Goal: Task Accomplishment & Management: Manage account settings

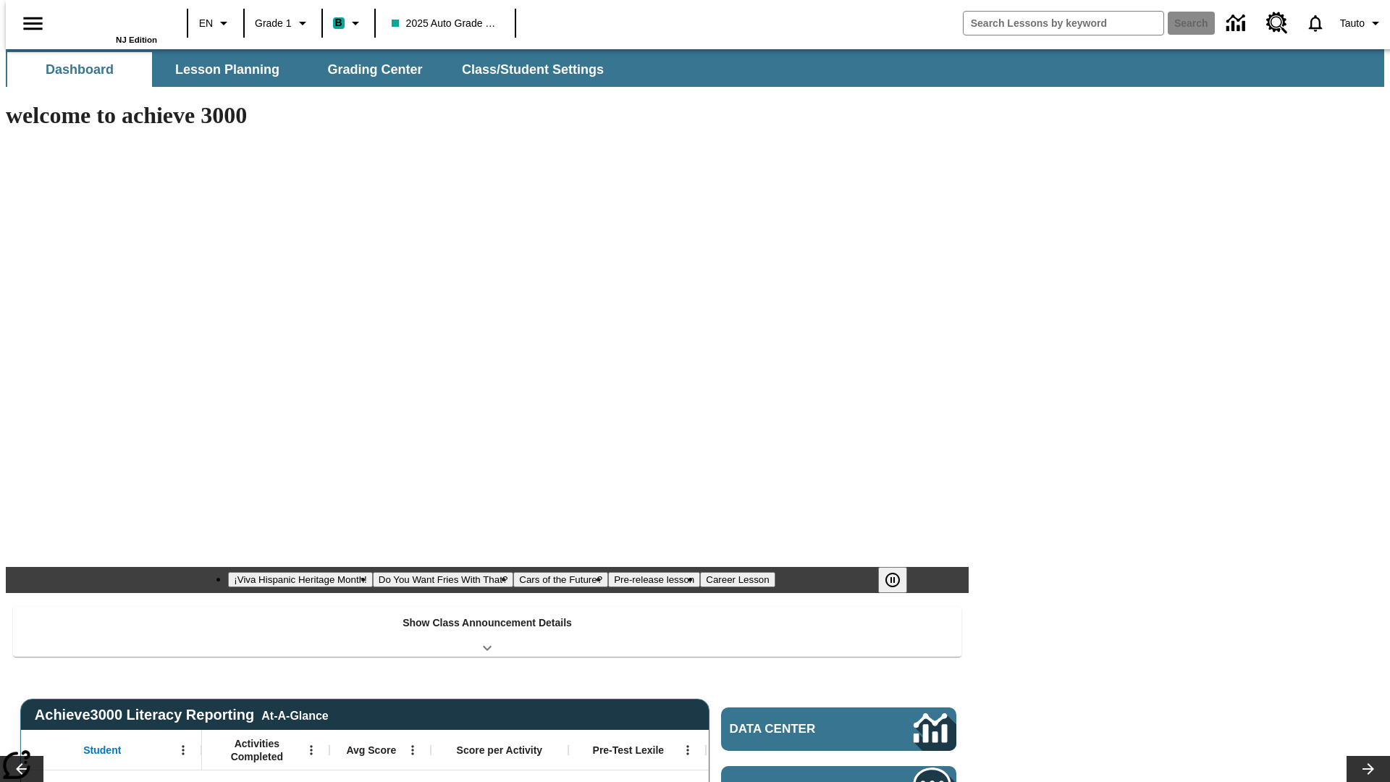
type input "-1"
click at [526, 70] on button "Class/Student Settings" at bounding box center [533, 69] width 167 height 35
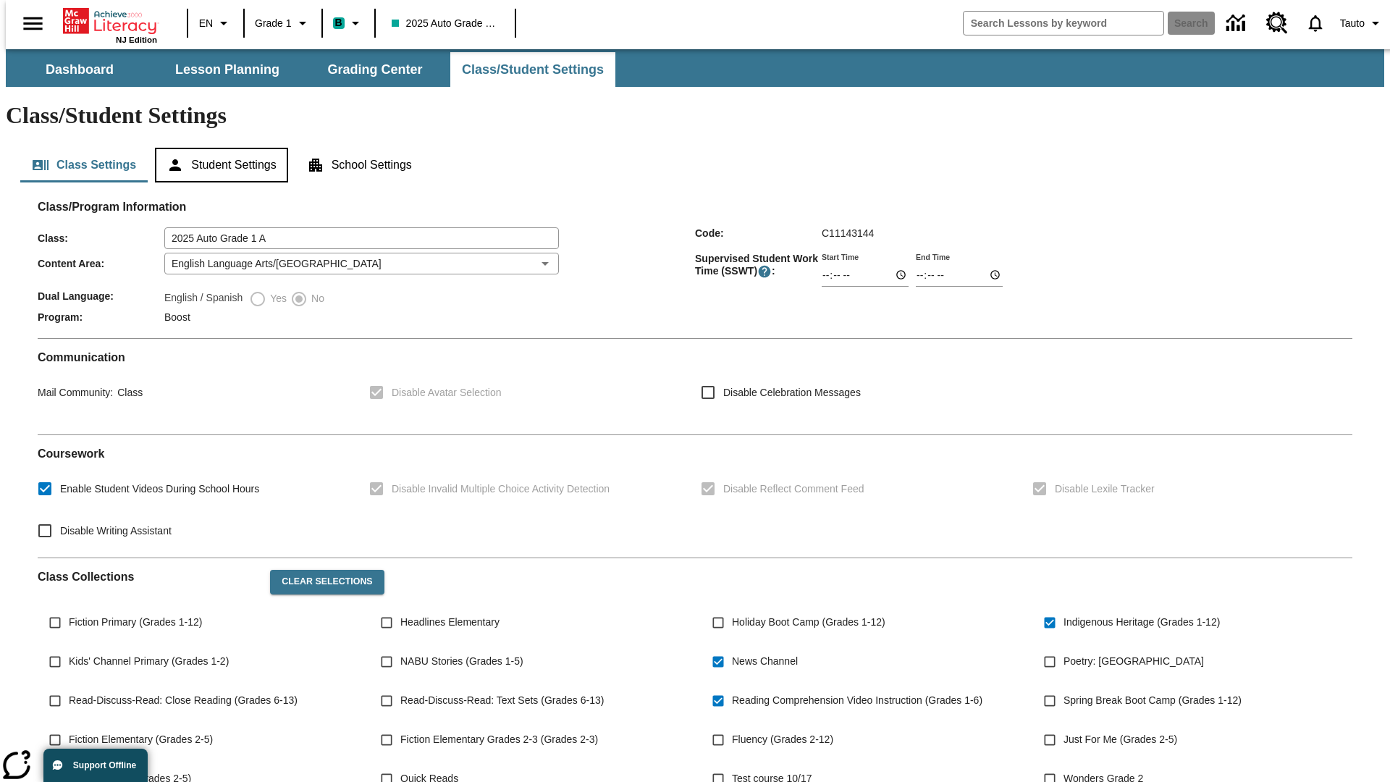
click at [218, 148] on button "Student Settings" at bounding box center [221, 165] width 133 height 35
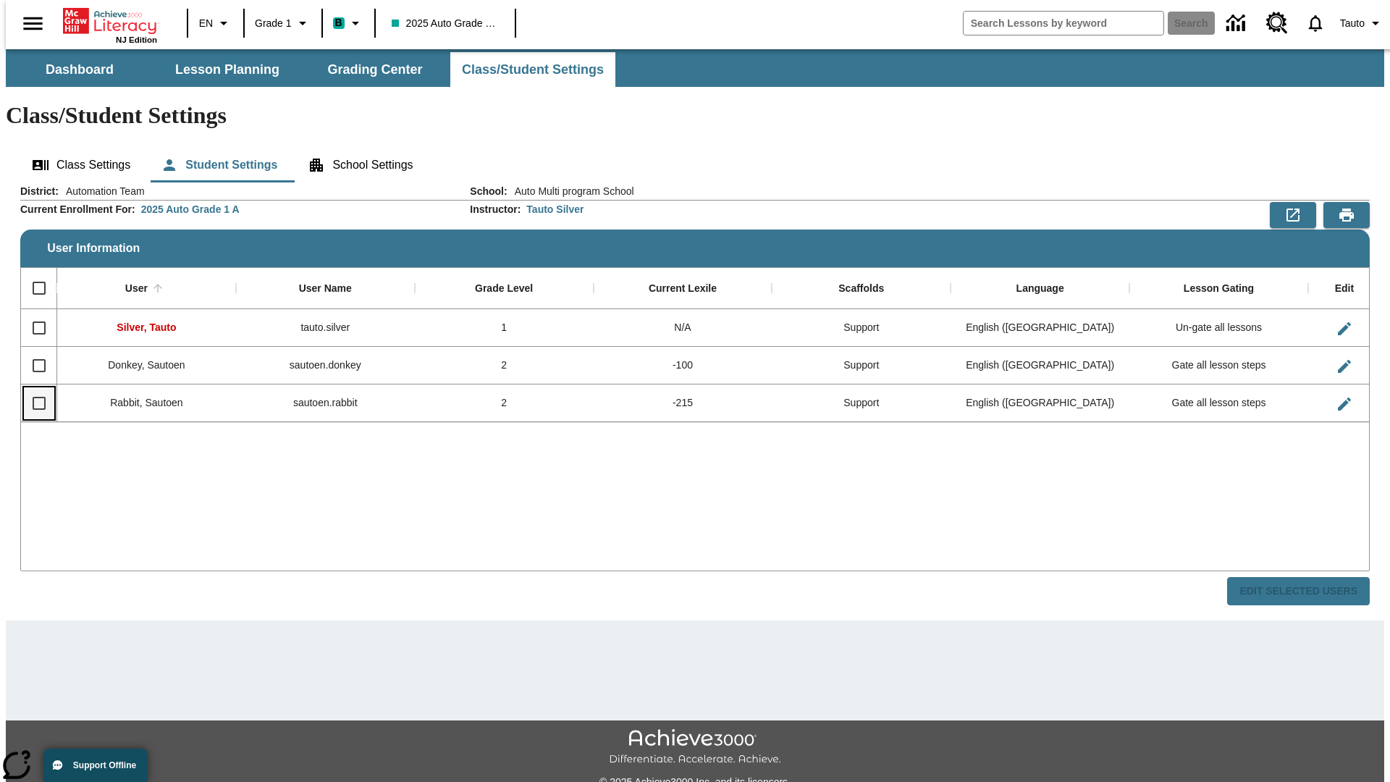
click at [33, 388] on input "Select row" at bounding box center [39, 403] width 30 height 30
checkbox input "true"
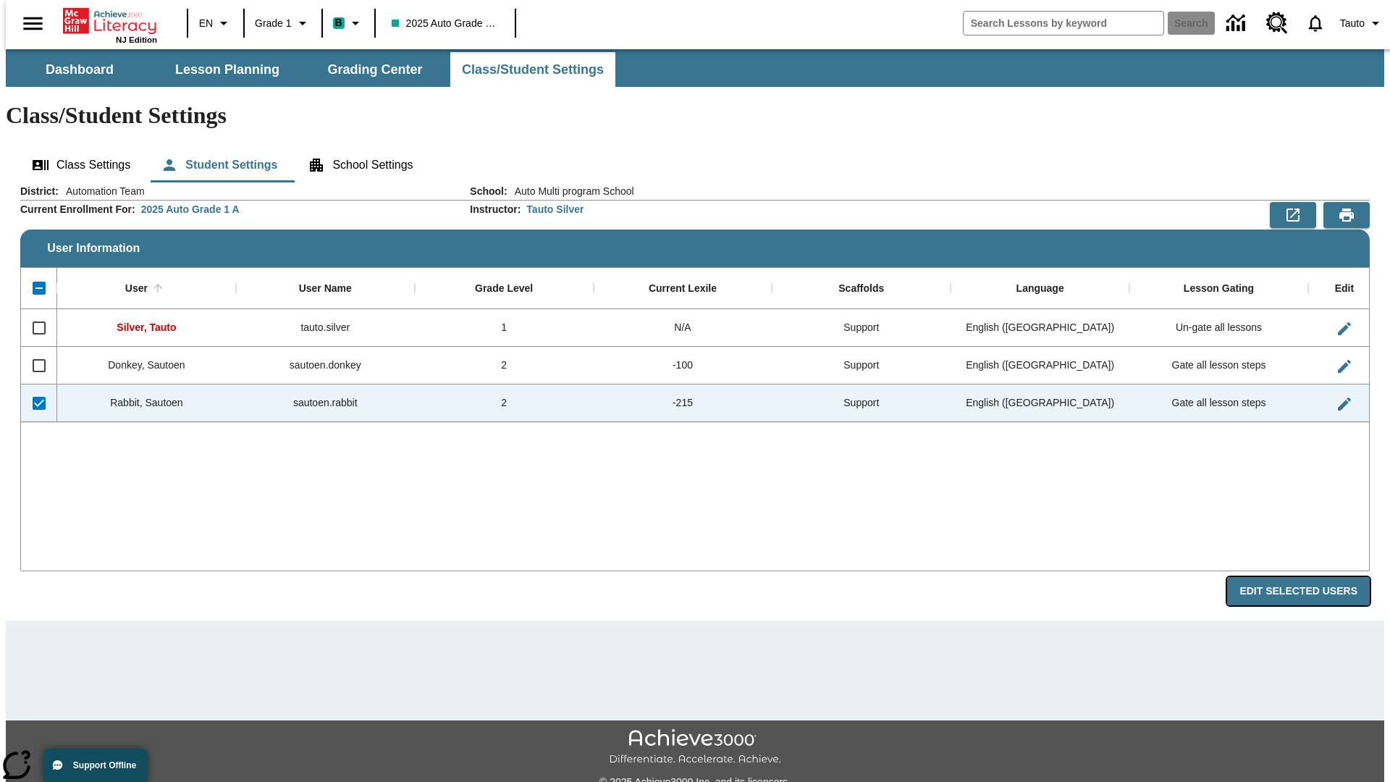
click at [1310, 577] on button "Edit Selected Users" at bounding box center [1298, 591] width 143 height 28
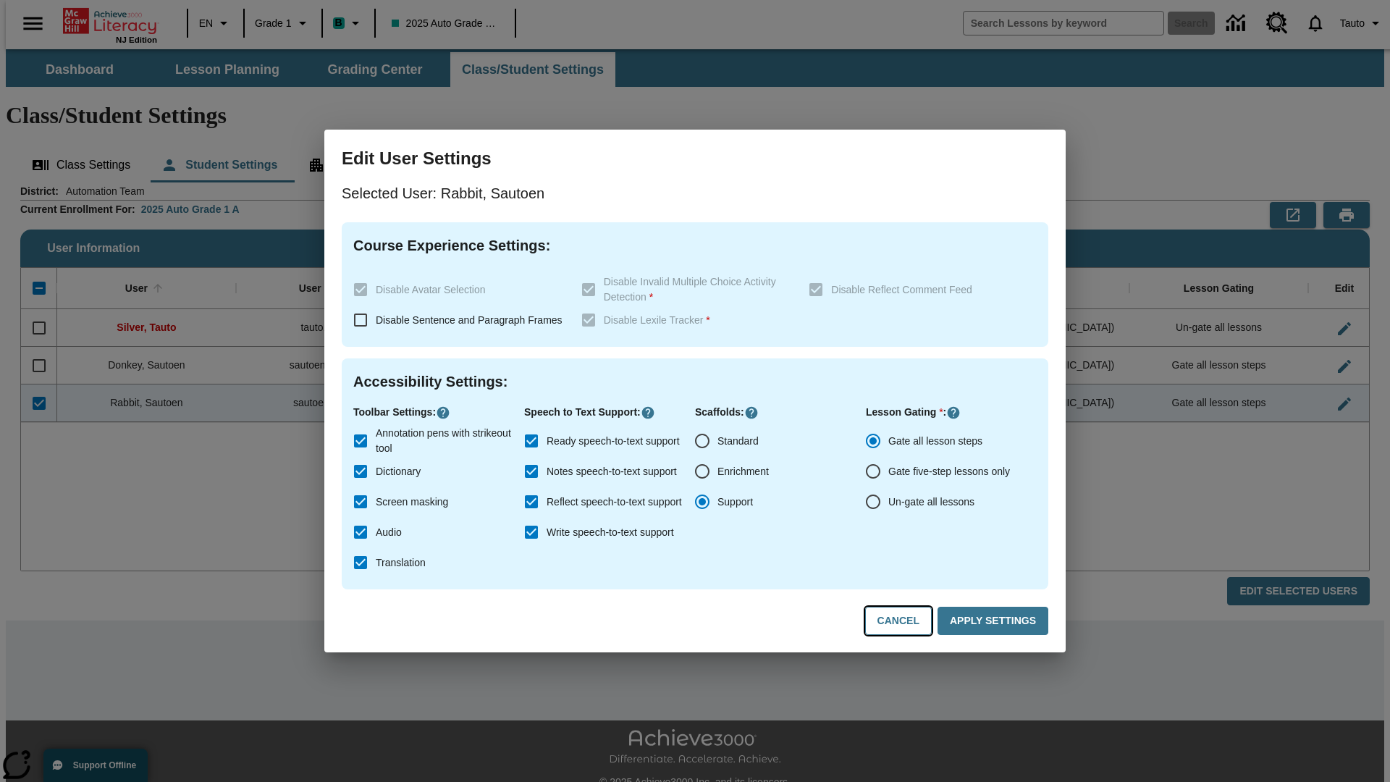
click at [905, 621] on button "Cancel" at bounding box center [898, 621] width 67 height 28
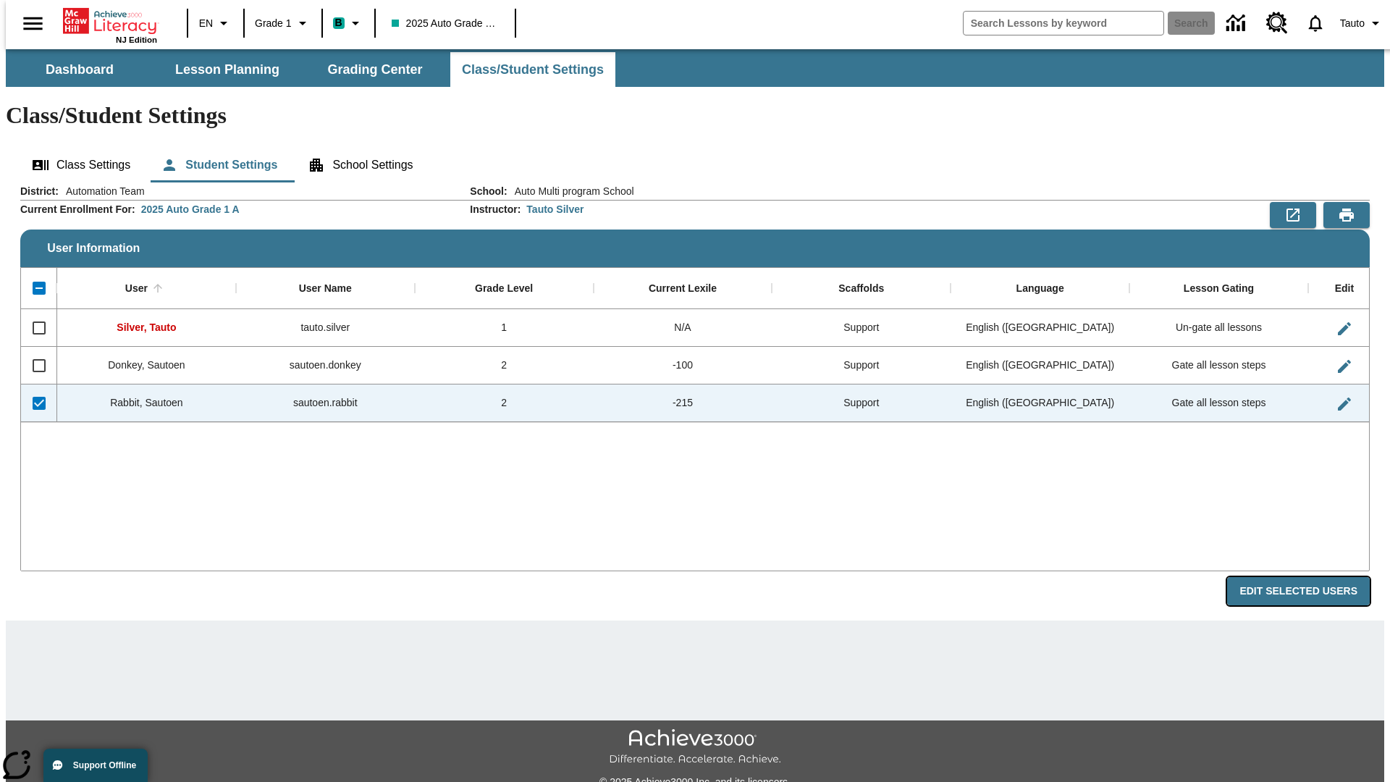
click at [1310, 577] on button "Edit Selected Users" at bounding box center [1298, 591] width 143 height 28
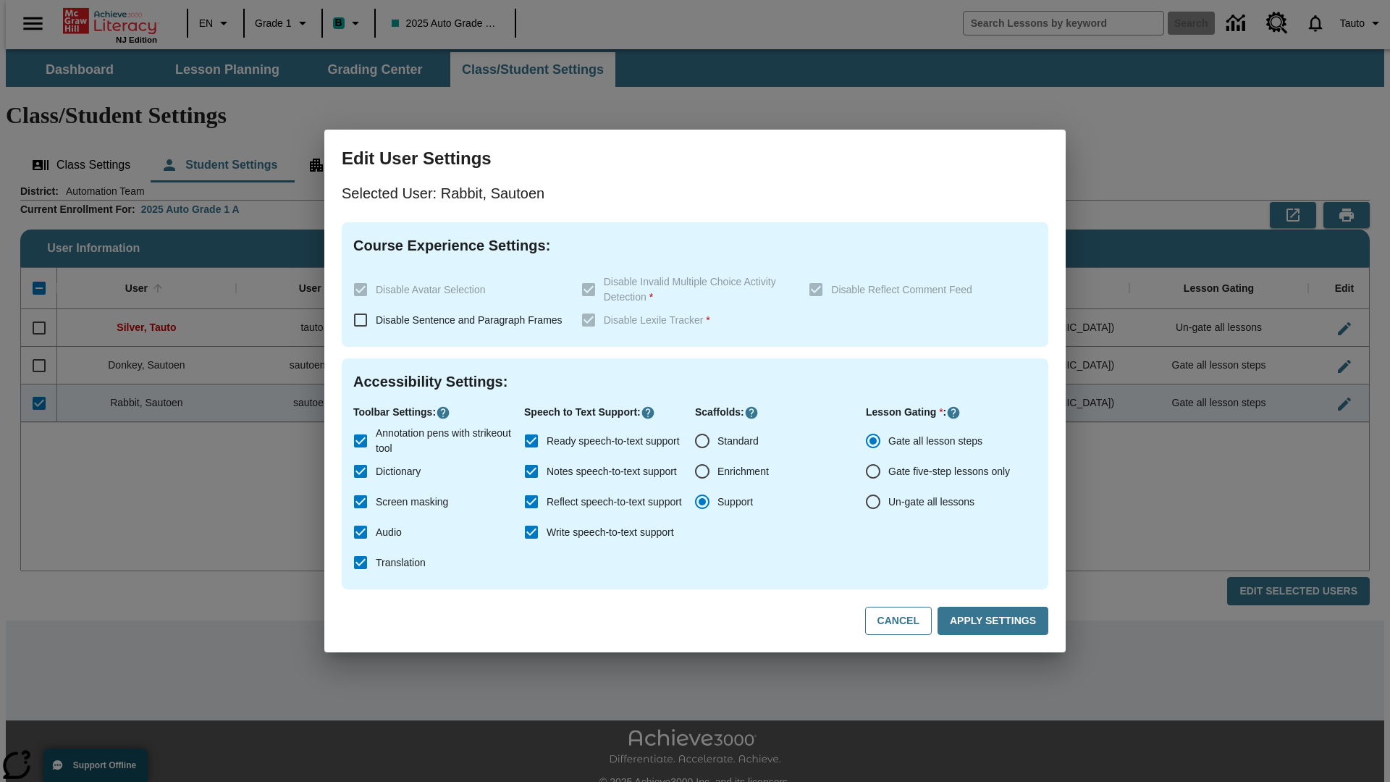
click at [531, 441] on input "Ready speech-to-text support" at bounding box center [531, 441] width 30 height 30
checkbox input "false"
click at [996, 621] on button "Apply Settings" at bounding box center [993, 621] width 111 height 28
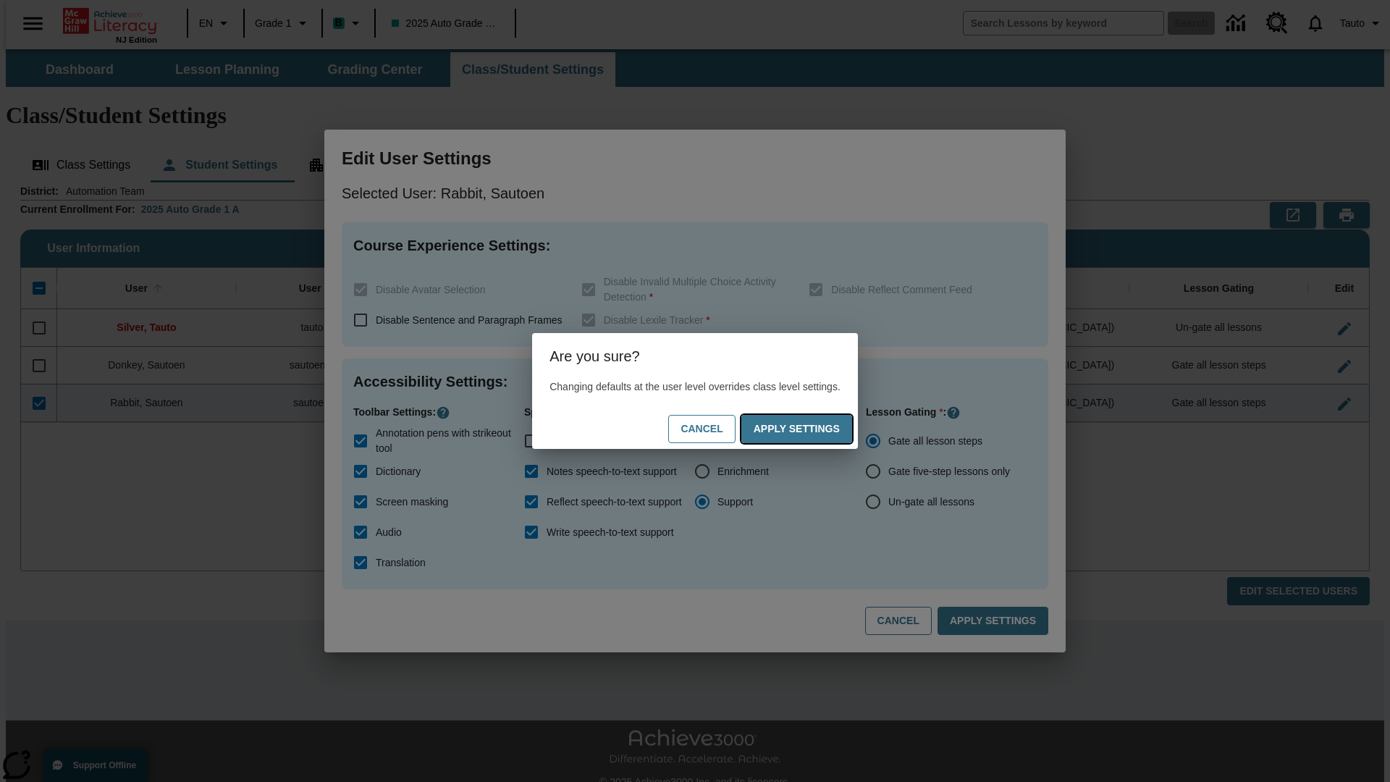
click at [811, 429] on button "Apply Settings" at bounding box center [796, 429] width 111 height 28
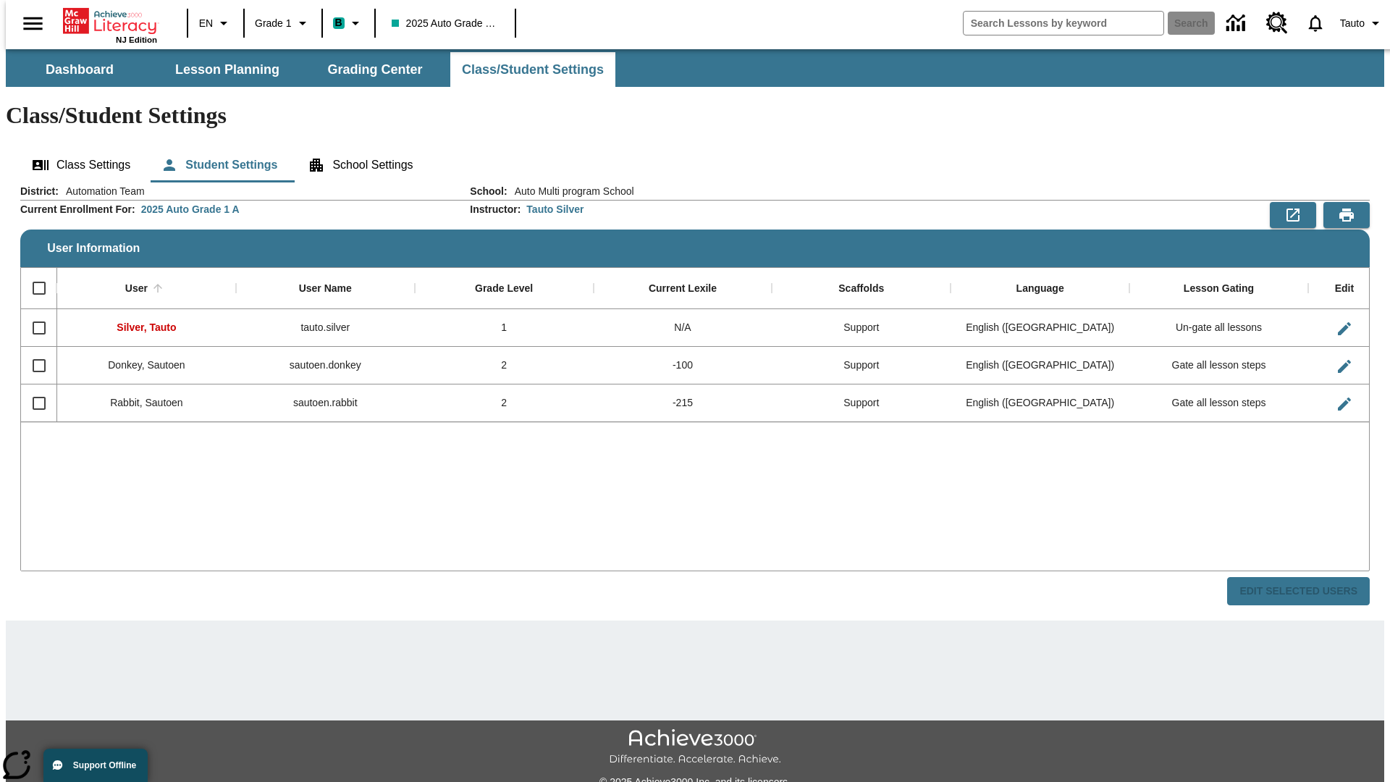
checkbox input "false"
click at [33, 388] on input "Select row" at bounding box center [39, 403] width 30 height 30
checkbox input "true"
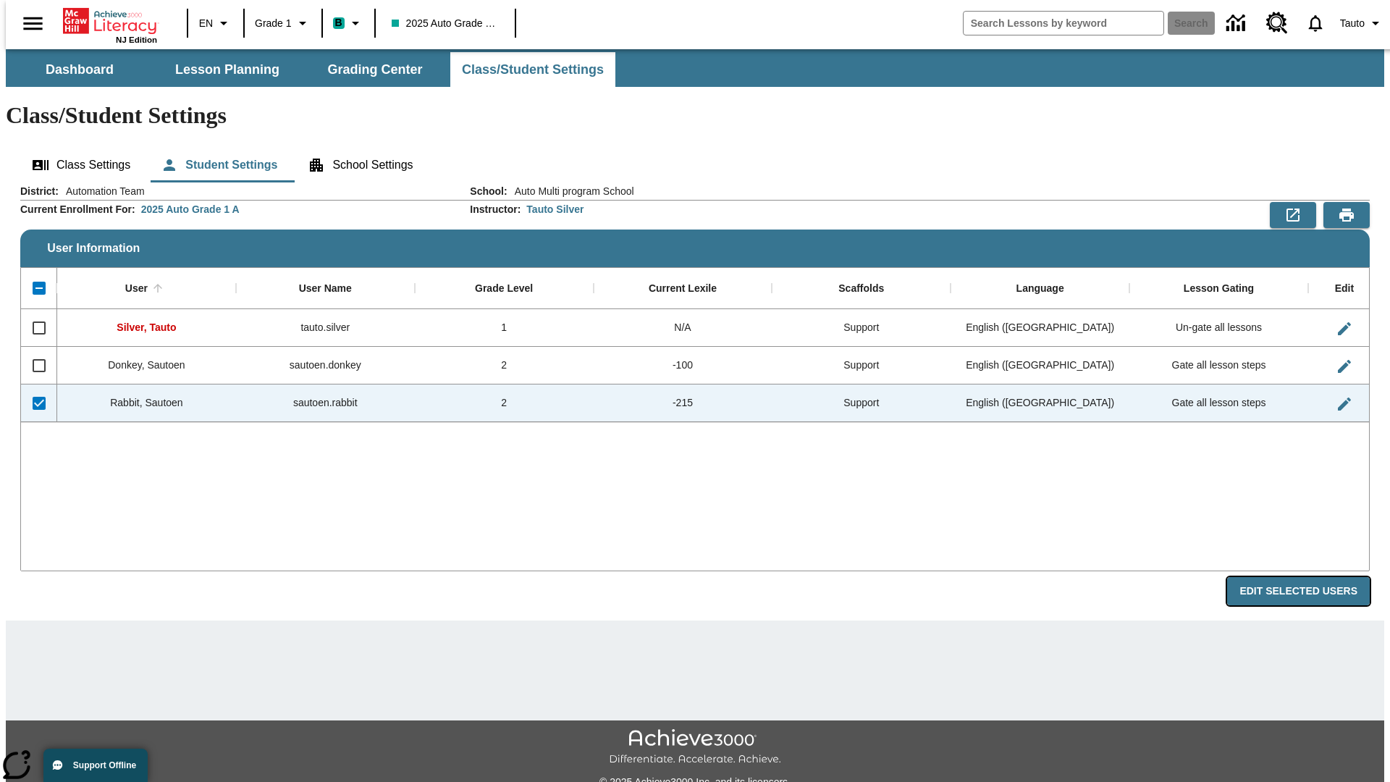
click at [1310, 577] on button "Edit Selected Users" at bounding box center [1298, 591] width 143 height 28
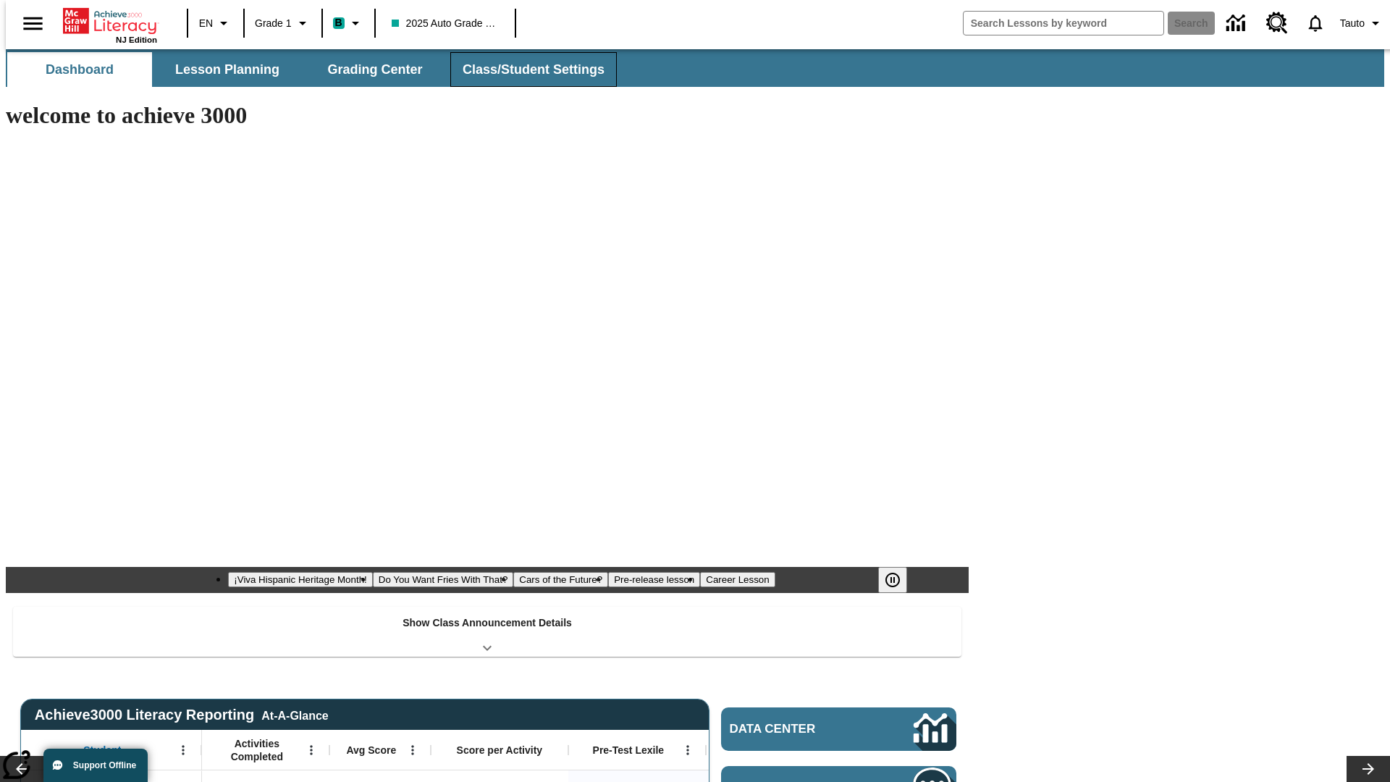
click at [526, 70] on button "Class/Student Settings" at bounding box center [533, 69] width 167 height 35
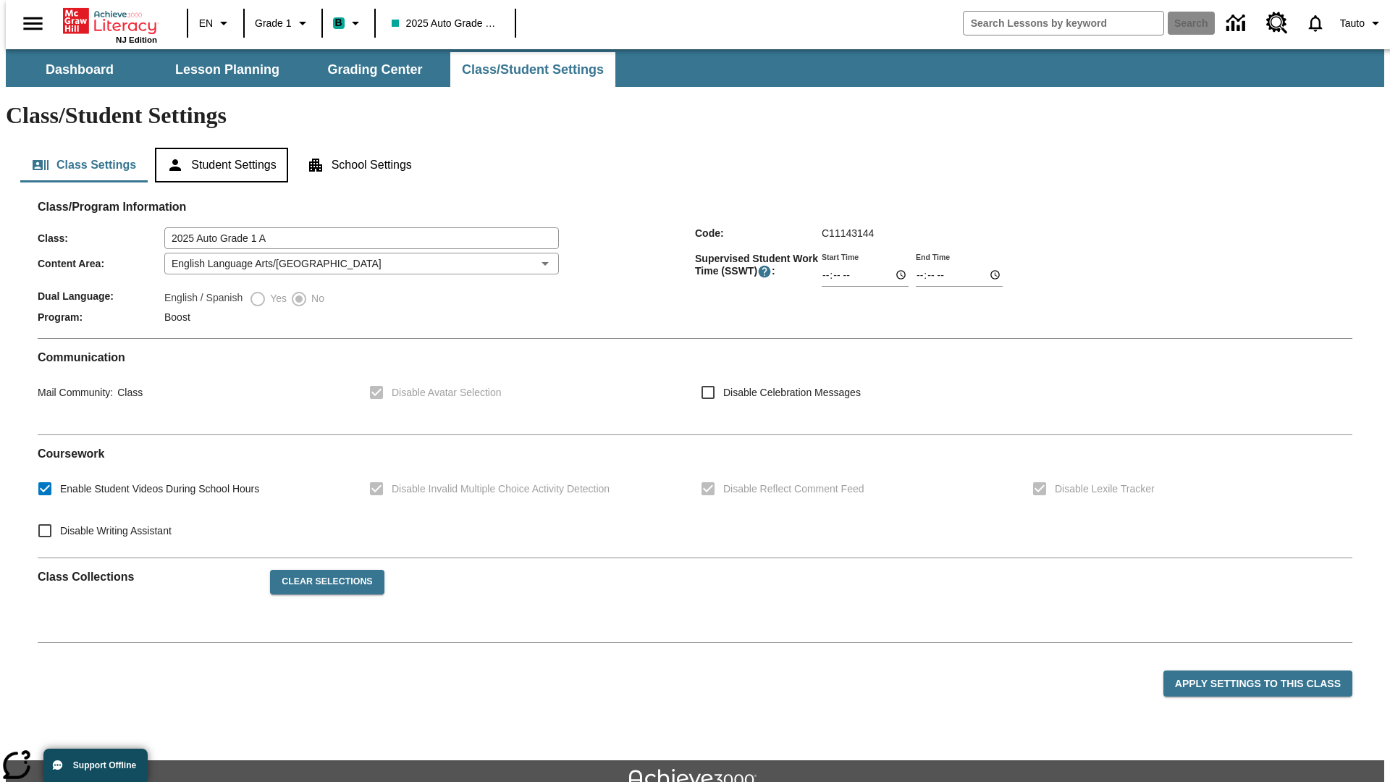
click at [218, 148] on button "Student Settings" at bounding box center [221, 165] width 133 height 35
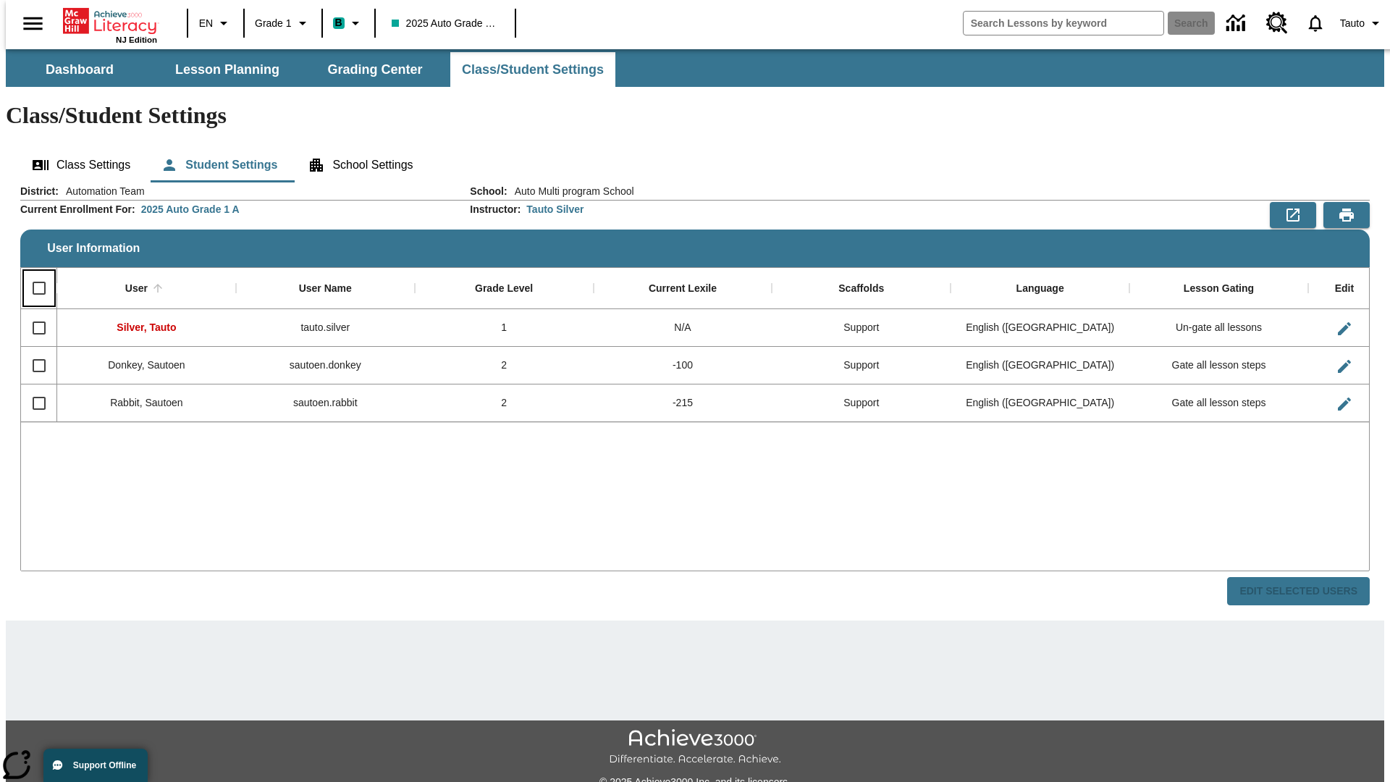
click at [33, 273] on input "Select all rows" at bounding box center [39, 288] width 30 height 30
checkbox input "true"
